Goal: Task Accomplishment & Management: Use online tool/utility

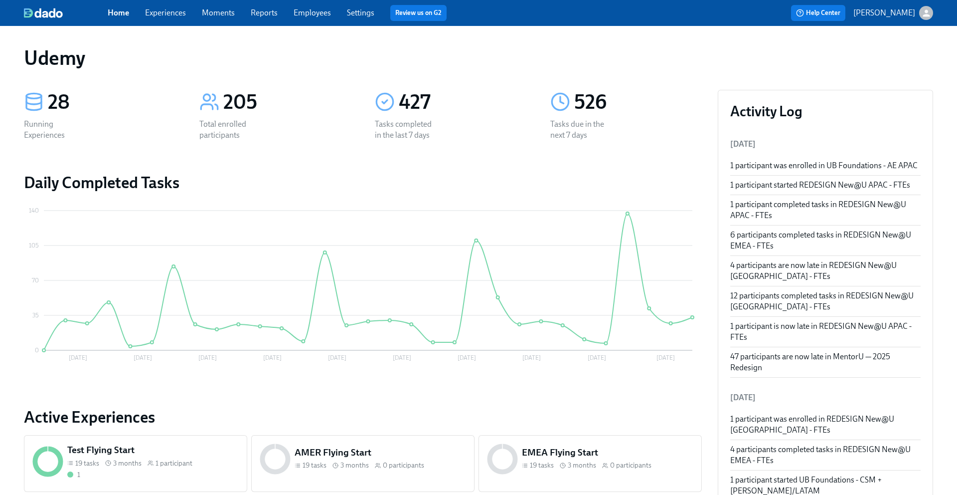
click at [170, 13] on link "Experiences" at bounding box center [165, 12] width 41 height 9
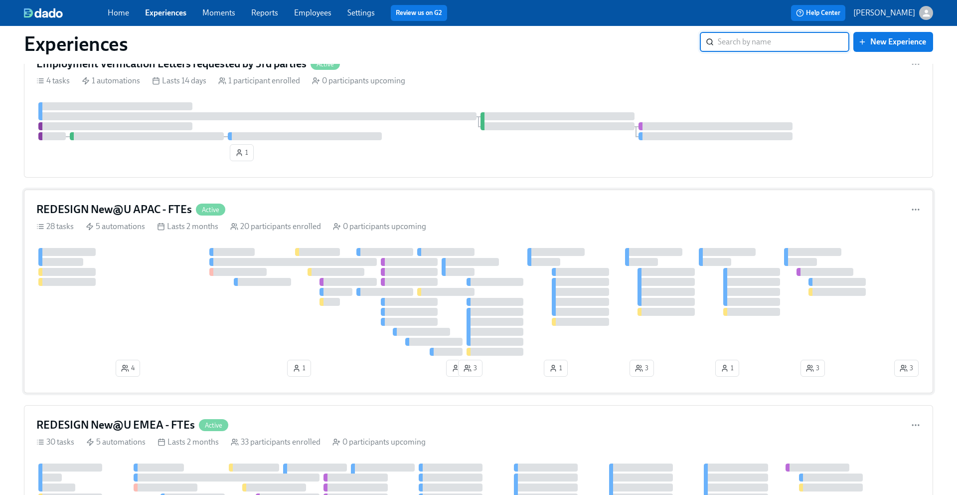
scroll to position [56, 0]
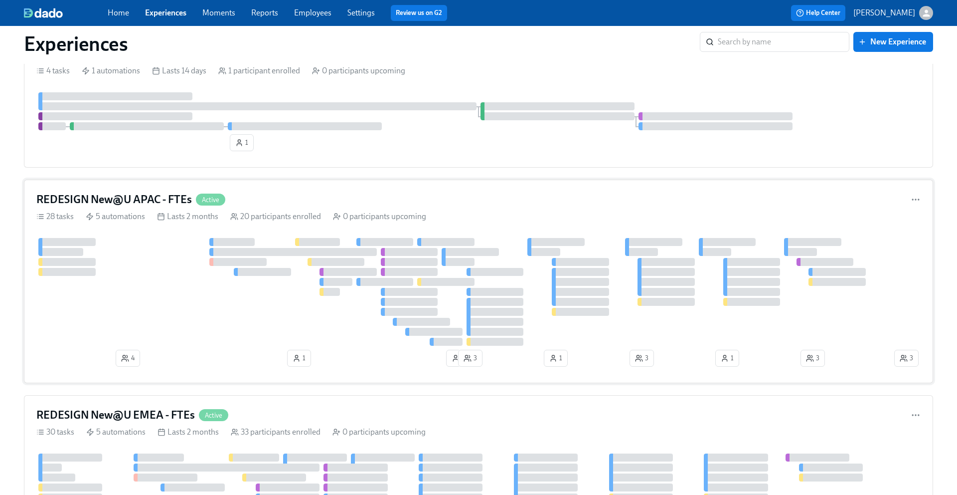
click at [154, 199] on h4 "REDESIGN New@U APAC - FTEs" at bounding box center [114, 199] width 156 height 15
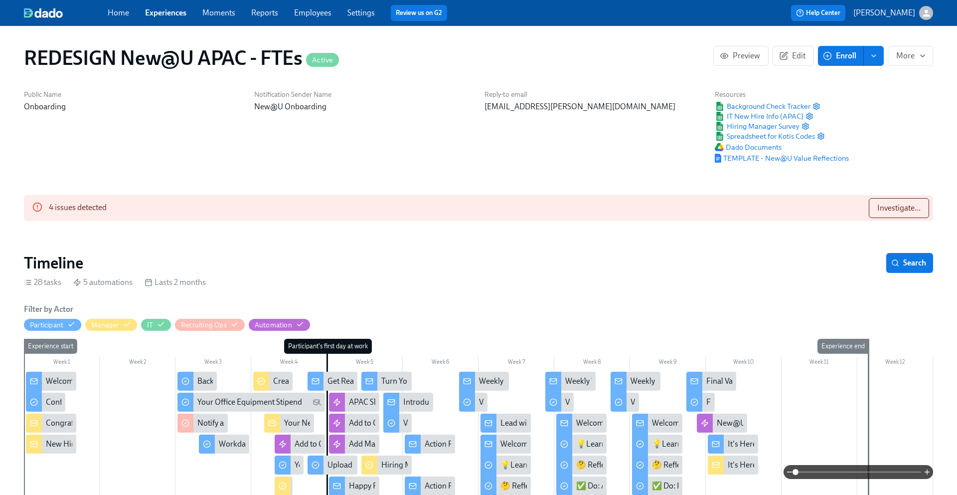
scroll to position [0, 7244]
click at [888, 206] on span "Investigate..." at bounding box center [899, 208] width 43 height 10
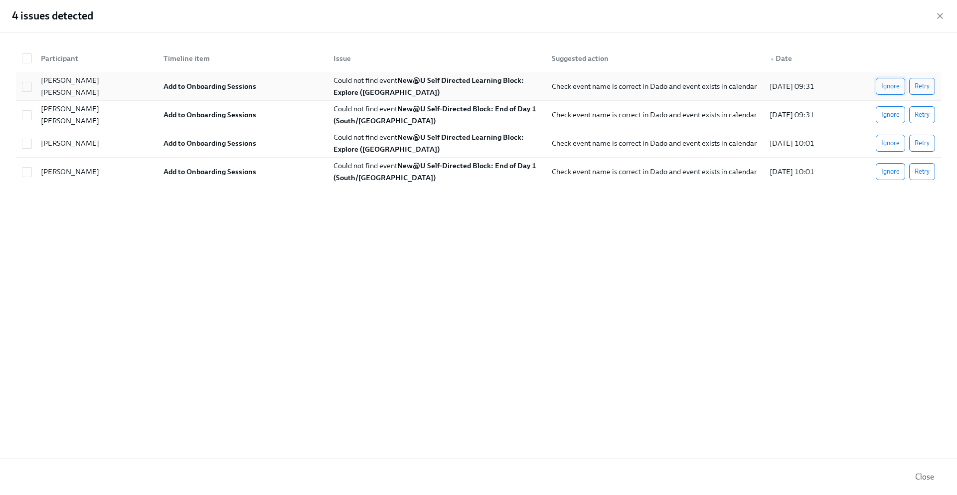
click at [894, 86] on span "Ignore" at bounding box center [891, 86] width 18 height 10
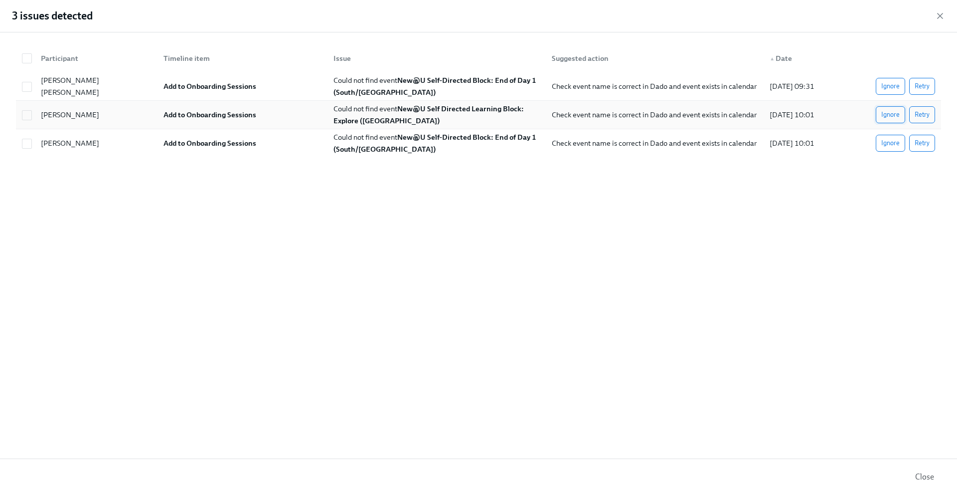
scroll to position [0, 12003]
click at [889, 89] on span "Ignore" at bounding box center [891, 86] width 18 height 10
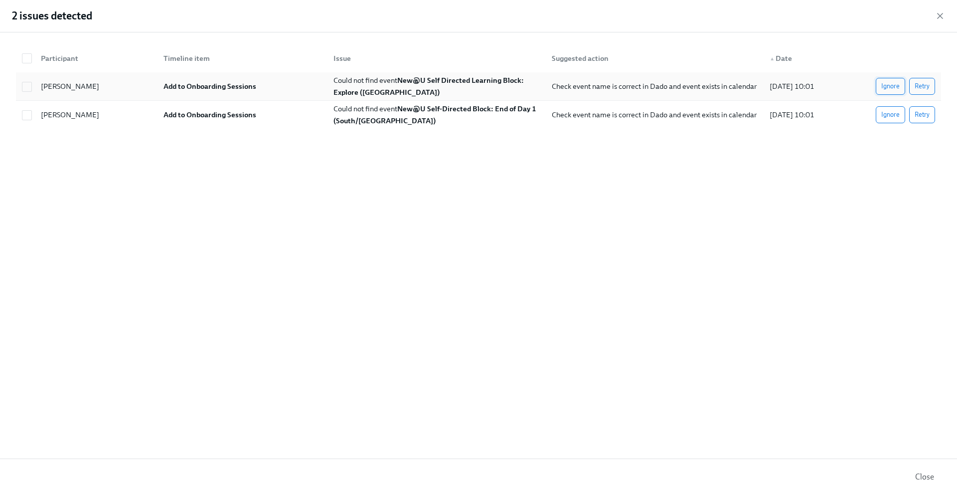
click at [888, 90] on span "Ignore" at bounding box center [891, 86] width 18 height 10
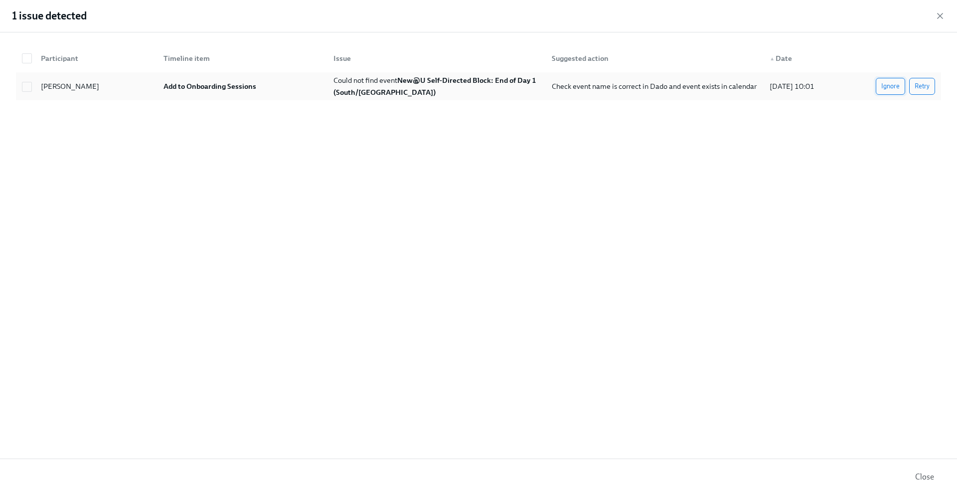
click at [886, 89] on span "Ignore" at bounding box center [891, 86] width 18 height 10
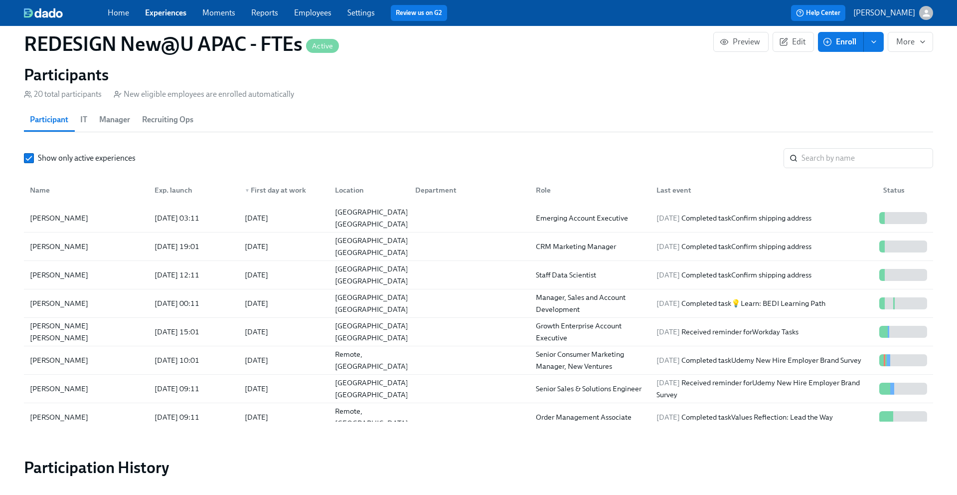
scroll to position [948, 0]
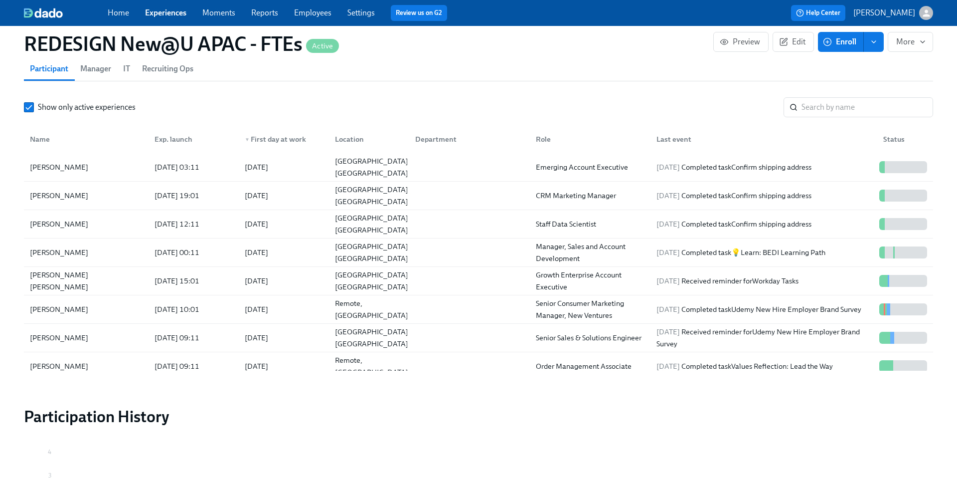
click at [247, 140] on span "▼" at bounding box center [247, 139] width 5 height 5
click at [247, 139] on span "▼" at bounding box center [247, 139] width 5 height 5
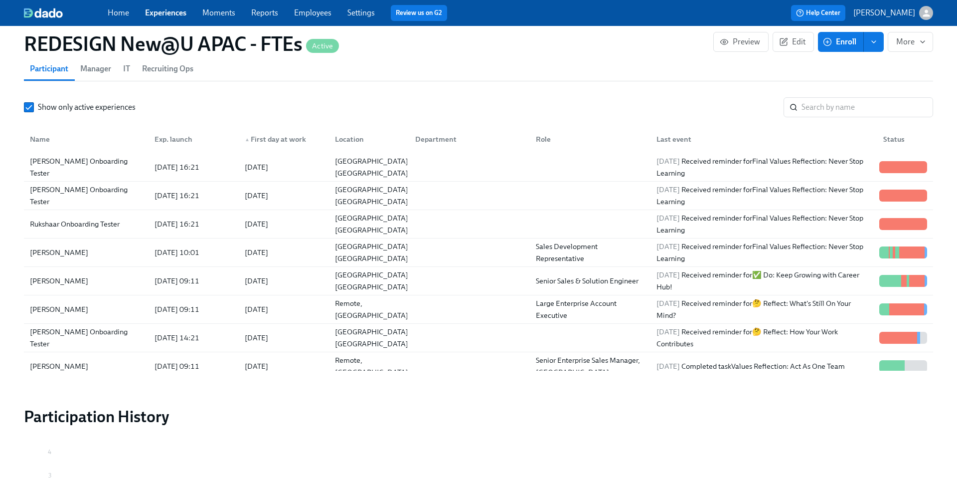
click at [247, 139] on span "▲" at bounding box center [247, 139] width 5 height 5
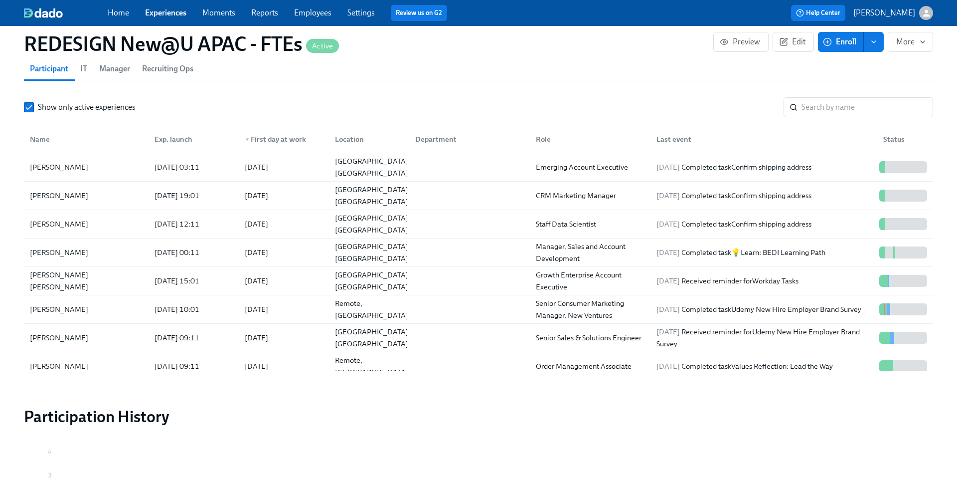
click at [158, 12] on link "Experiences" at bounding box center [165, 12] width 41 height 9
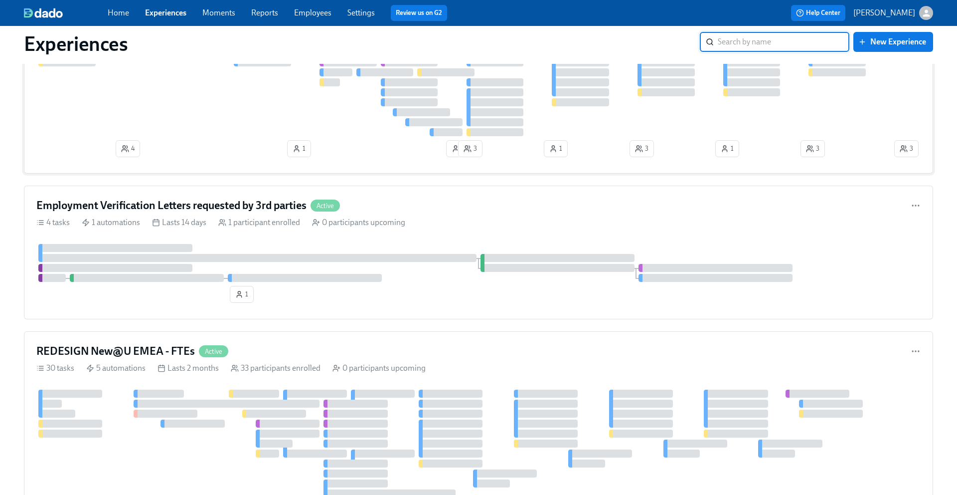
scroll to position [119, 0]
click at [148, 348] on h4 "REDESIGN New@U EMEA - FTEs" at bounding box center [115, 351] width 159 height 15
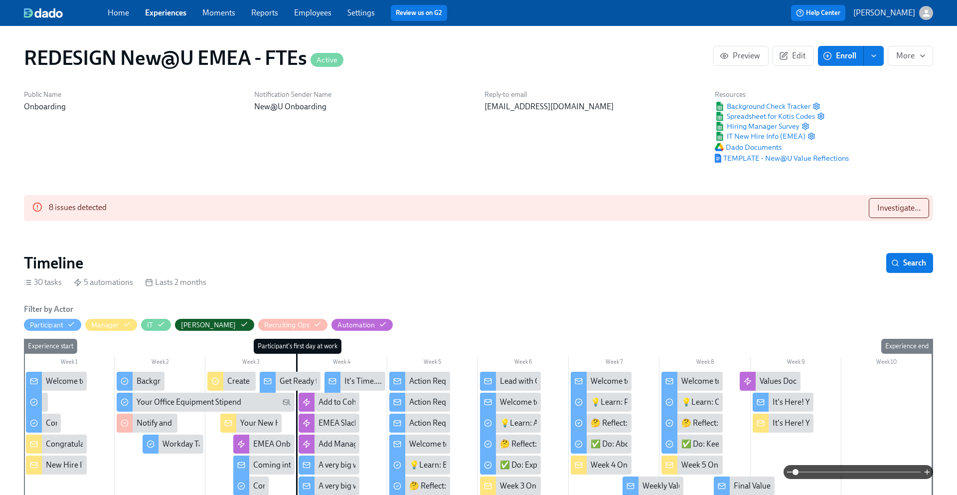
scroll to position [0, 6299]
click at [883, 210] on span "Investigate..." at bounding box center [899, 208] width 43 height 10
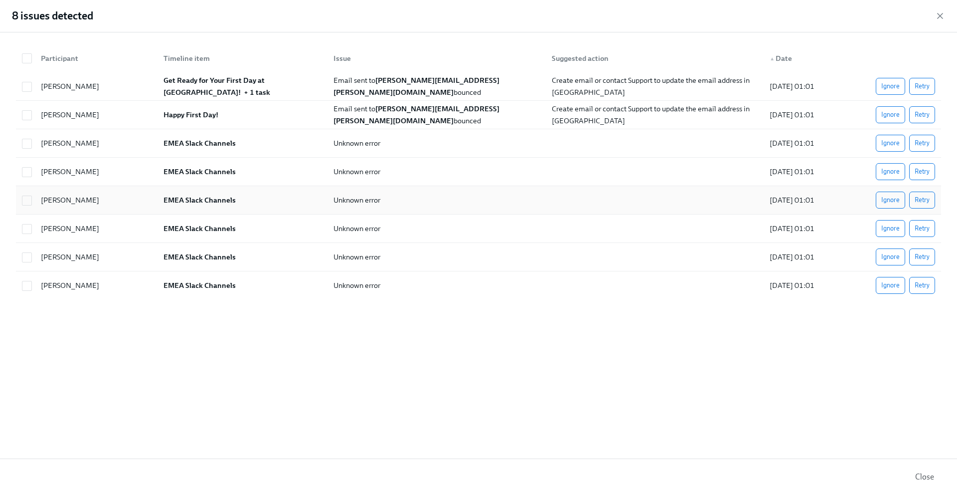
scroll to position [0, 12003]
click at [921, 145] on span "Retry" at bounding box center [922, 143] width 15 height 10
click at [924, 204] on span "Retry" at bounding box center [922, 200] width 15 height 10
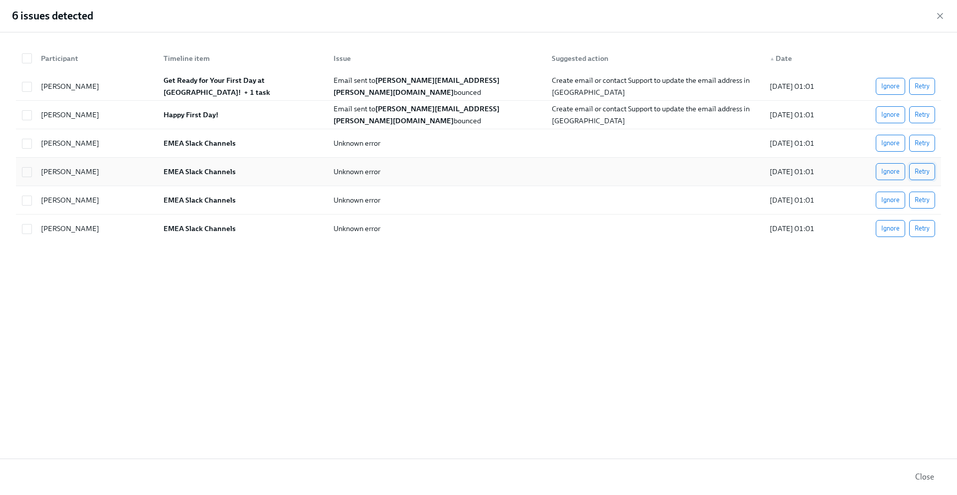
click at [919, 172] on span "Retry" at bounding box center [922, 172] width 15 height 10
click at [919, 143] on span "Retry" at bounding box center [922, 143] width 15 height 10
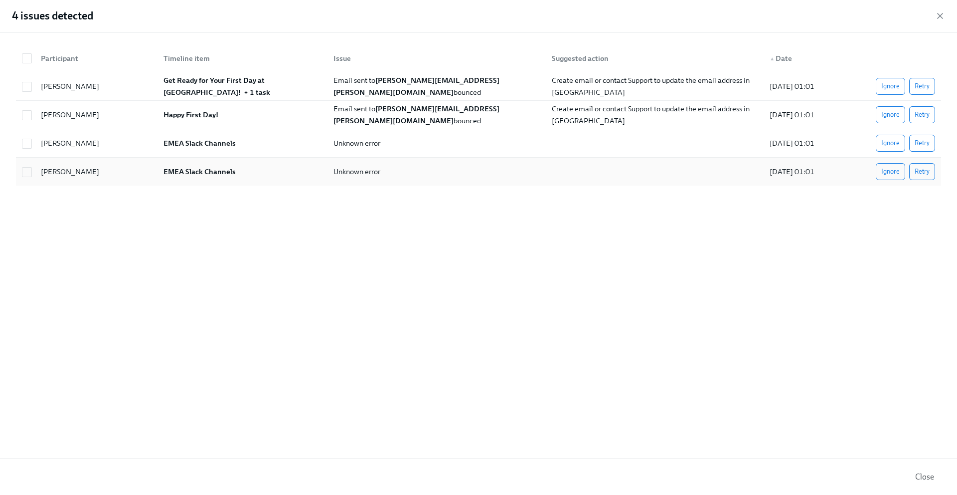
drag, startPoint x: 92, startPoint y: 174, endPoint x: 39, endPoint y: 174, distance: 53.4
click at [39, 174] on div "[PERSON_NAME]" at bounding box center [70, 172] width 66 height 12
checkbox input "true"
copy div "[PERSON_NAME]"
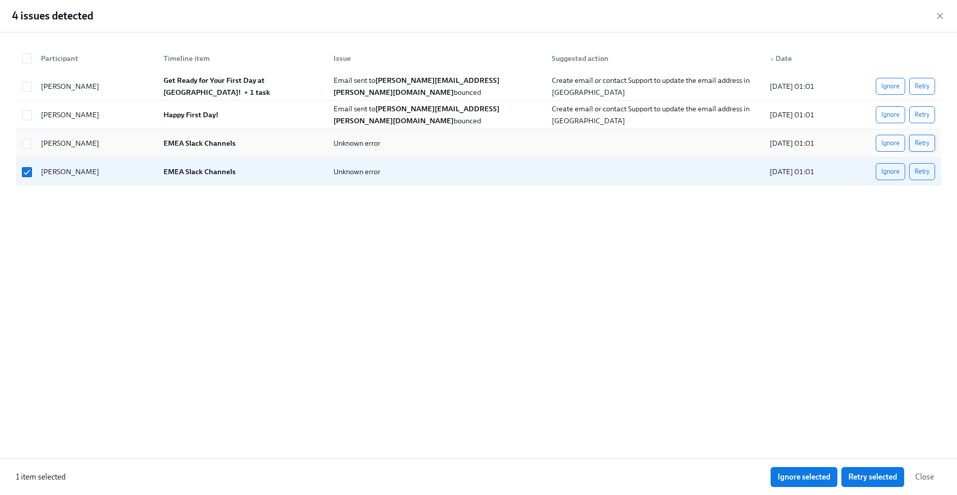
click at [925, 145] on span "Retry" at bounding box center [922, 143] width 15 height 10
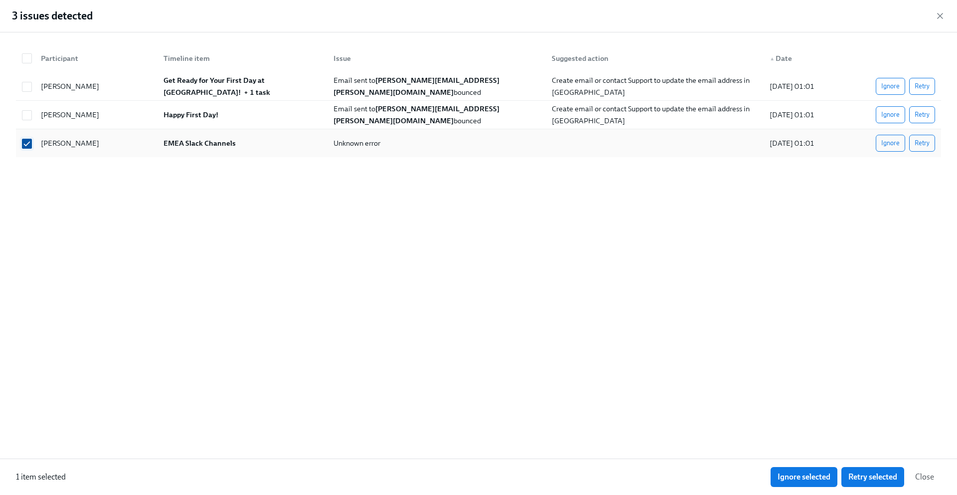
click at [26, 145] on input "checkbox" at bounding box center [26, 143] width 9 height 9
checkbox input "false"
click at [920, 147] on span "Retry" at bounding box center [922, 143] width 15 height 10
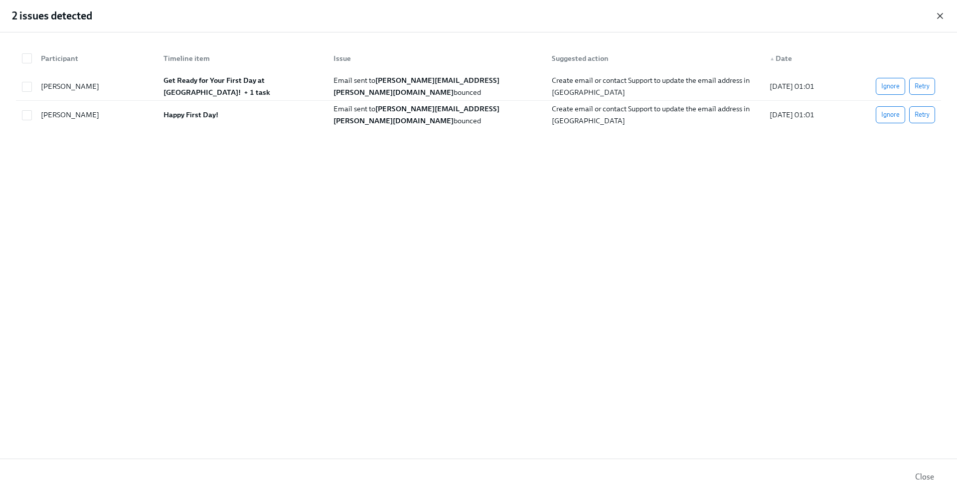
click at [942, 16] on icon "button" at bounding box center [940, 16] width 10 height 10
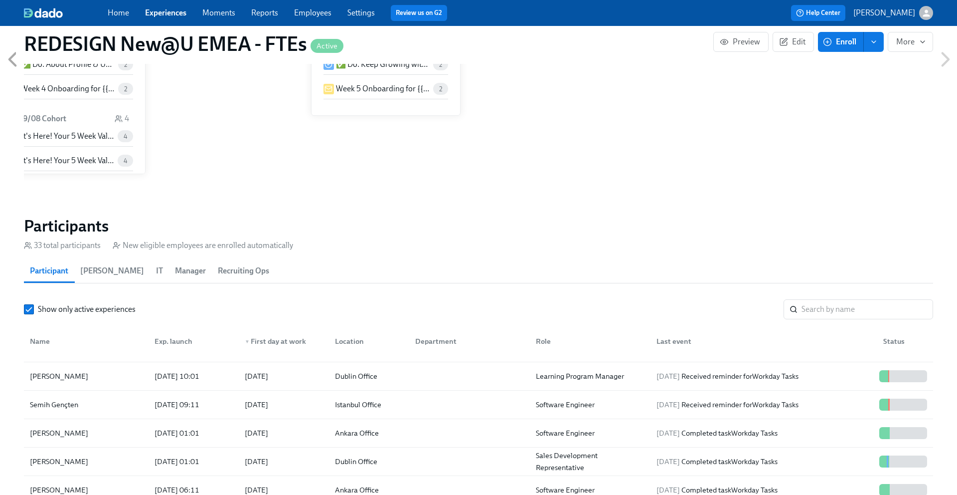
scroll to position [904, 0]
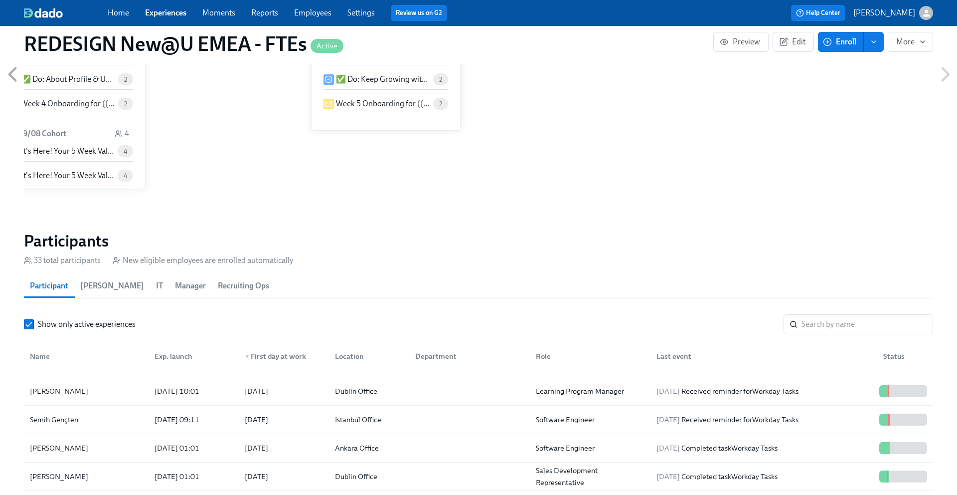
click at [118, 16] on link "Home" at bounding box center [118, 12] width 21 height 9
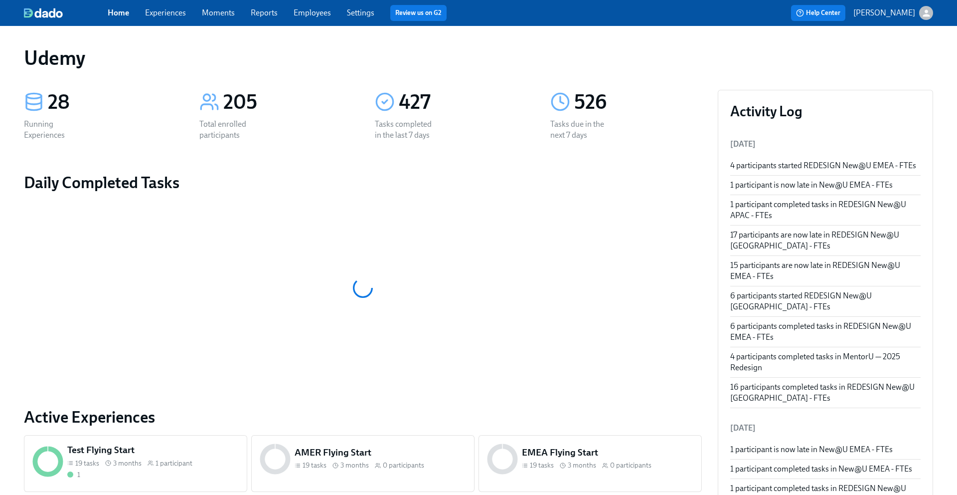
click at [162, 11] on link "Experiences" at bounding box center [165, 12] width 41 height 9
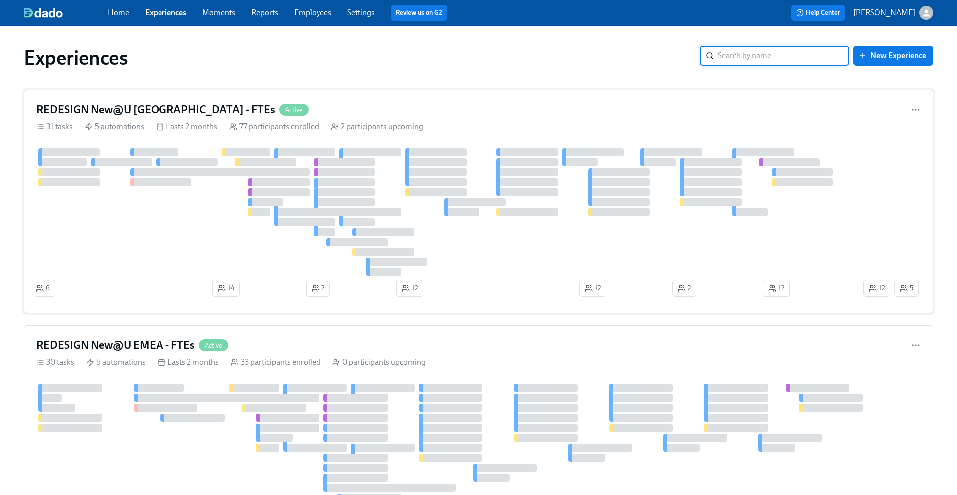
click at [152, 107] on h4 "REDESIGN New@U [GEOGRAPHIC_DATA] - FTEs" at bounding box center [155, 109] width 239 height 15
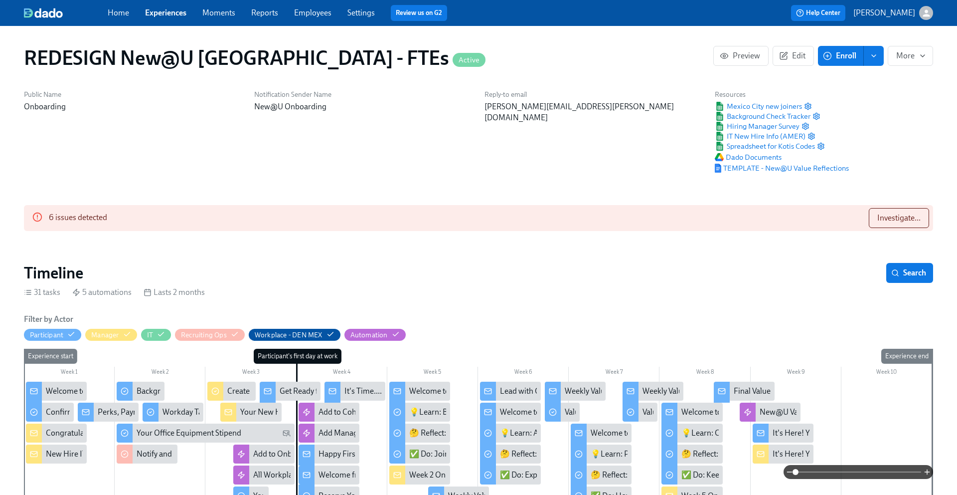
scroll to position [0, 8347]
click at [894, 217] on span "Investigate..." at bounding box center [899, 218] width 43 height 10
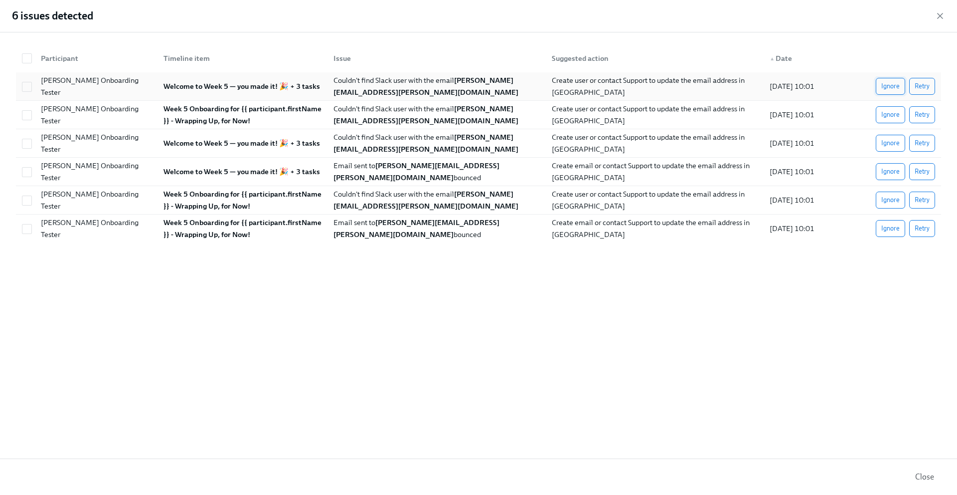
click at [888, 88] on span "Ignore" at bounding box center [891, 86] width 18 height 10
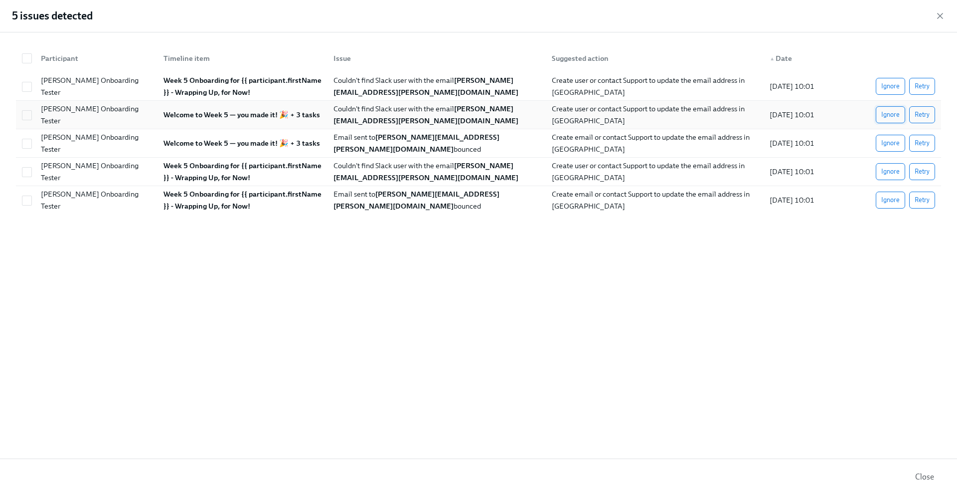
scroll to position [0, 15942]
click at [886, 89] on span "Ignore" at bounding box center [891, 86] width 18 height 10
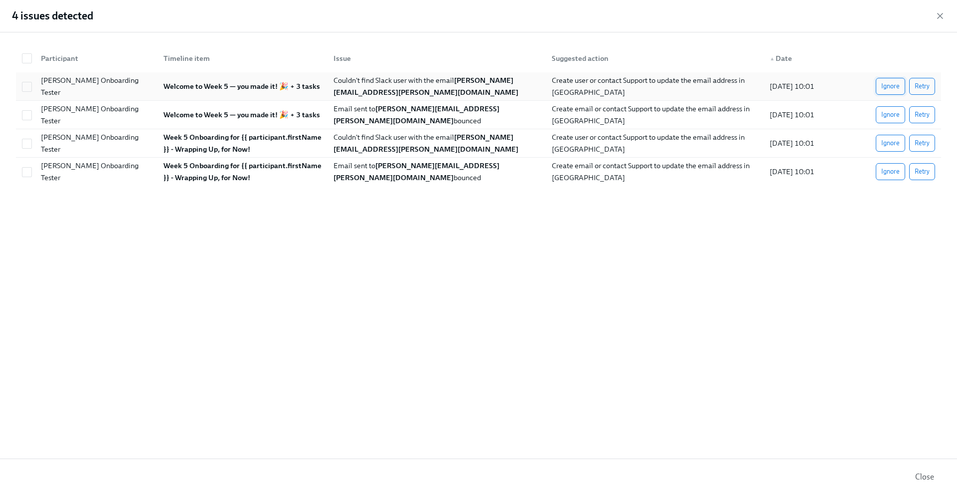
click at [887, 85] on span "Ignore" at bounding box center [891, 86] width 18 height 10
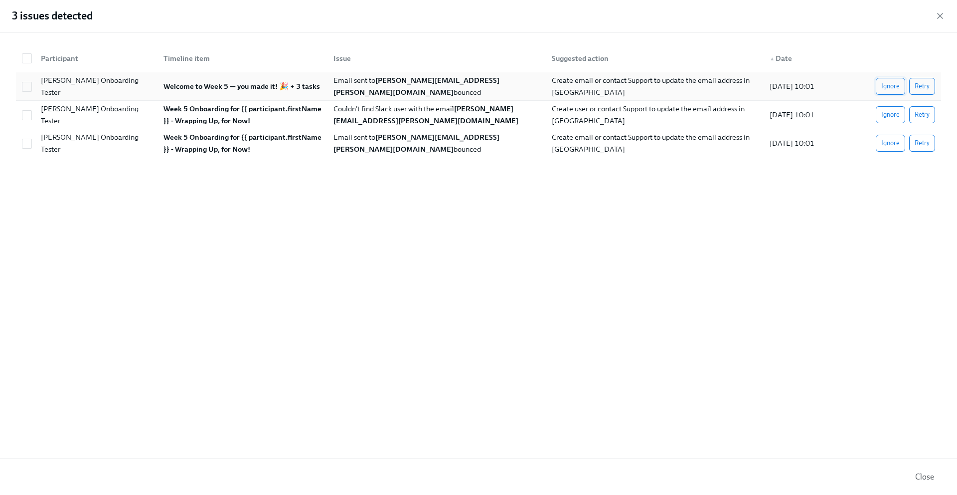
click at [887, 86] on span "Ignore" at bounding box center [891, 86] width 18 height 10
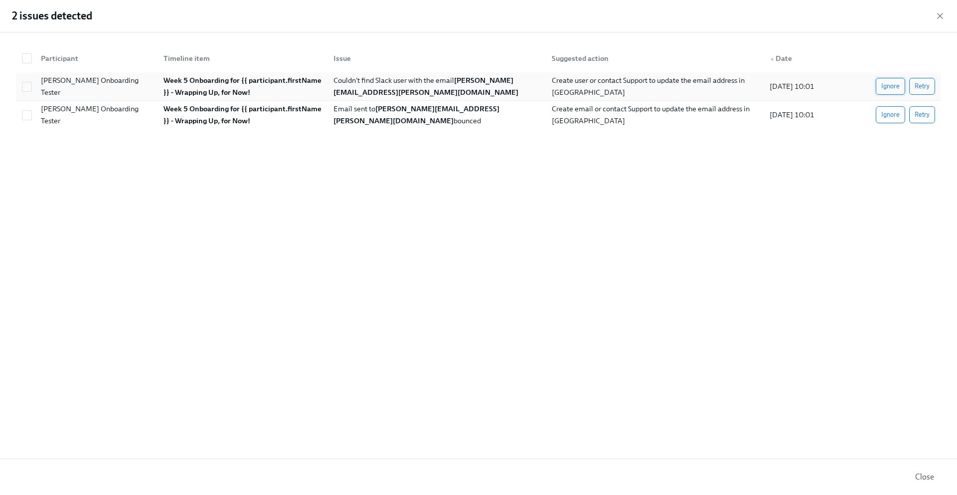
click at [887, 86] on span "Ignore" at bounding box center [891, 86] width 18 height 10
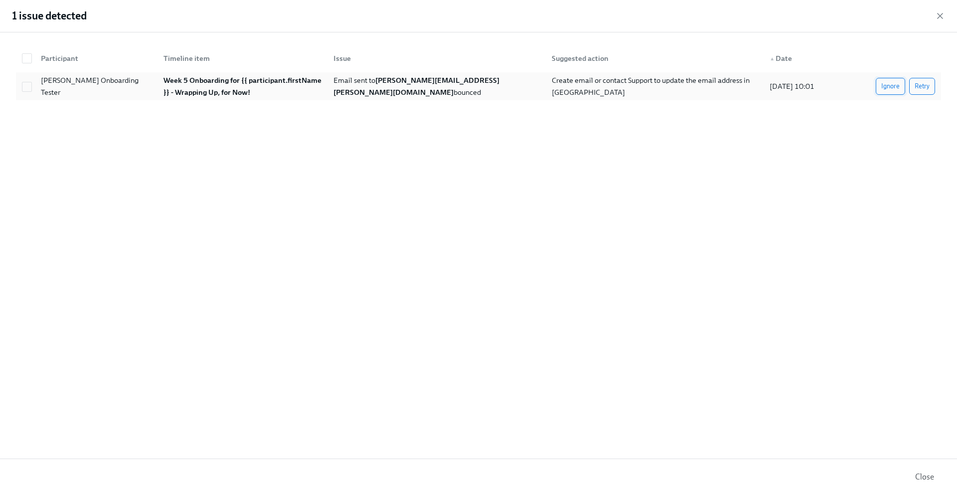
click at [887, 86] on span "Ignore" at bounding box center [891, 86] width 18 height 10
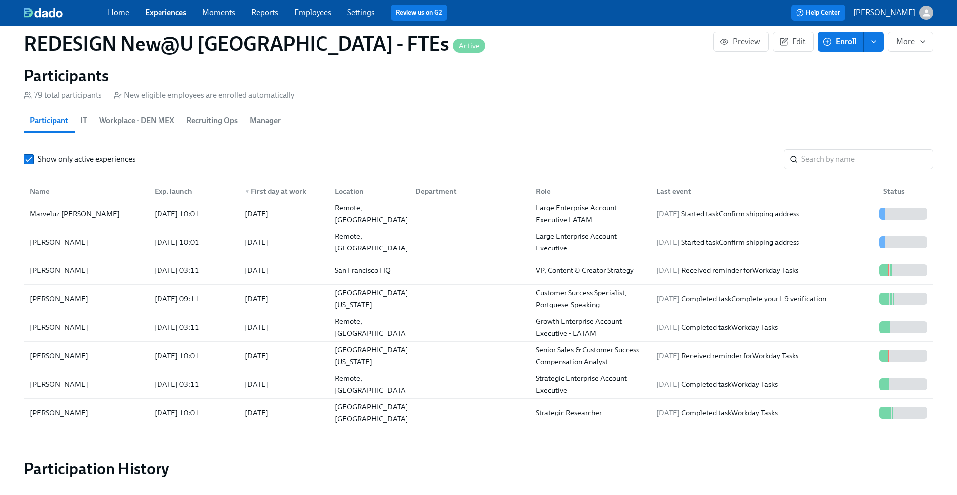
scroll to position [196, 0]
